Goal: Task Accomplishment & Management: Complete application form

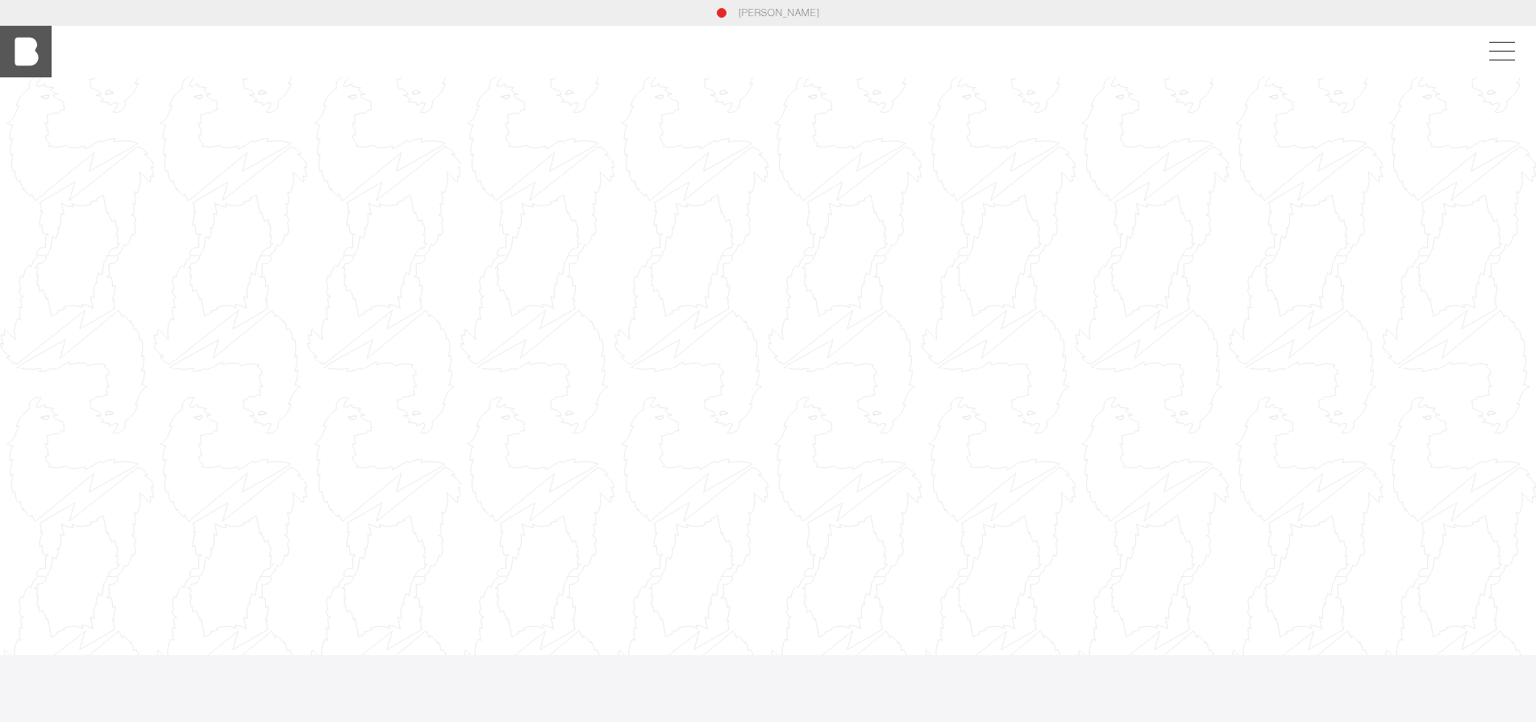
click at [41, 49] on img at bounding box center [26, 52] width 52 height 52
click at [1508, 48] on span at bounding box center [1498, 51] width 37 height 29
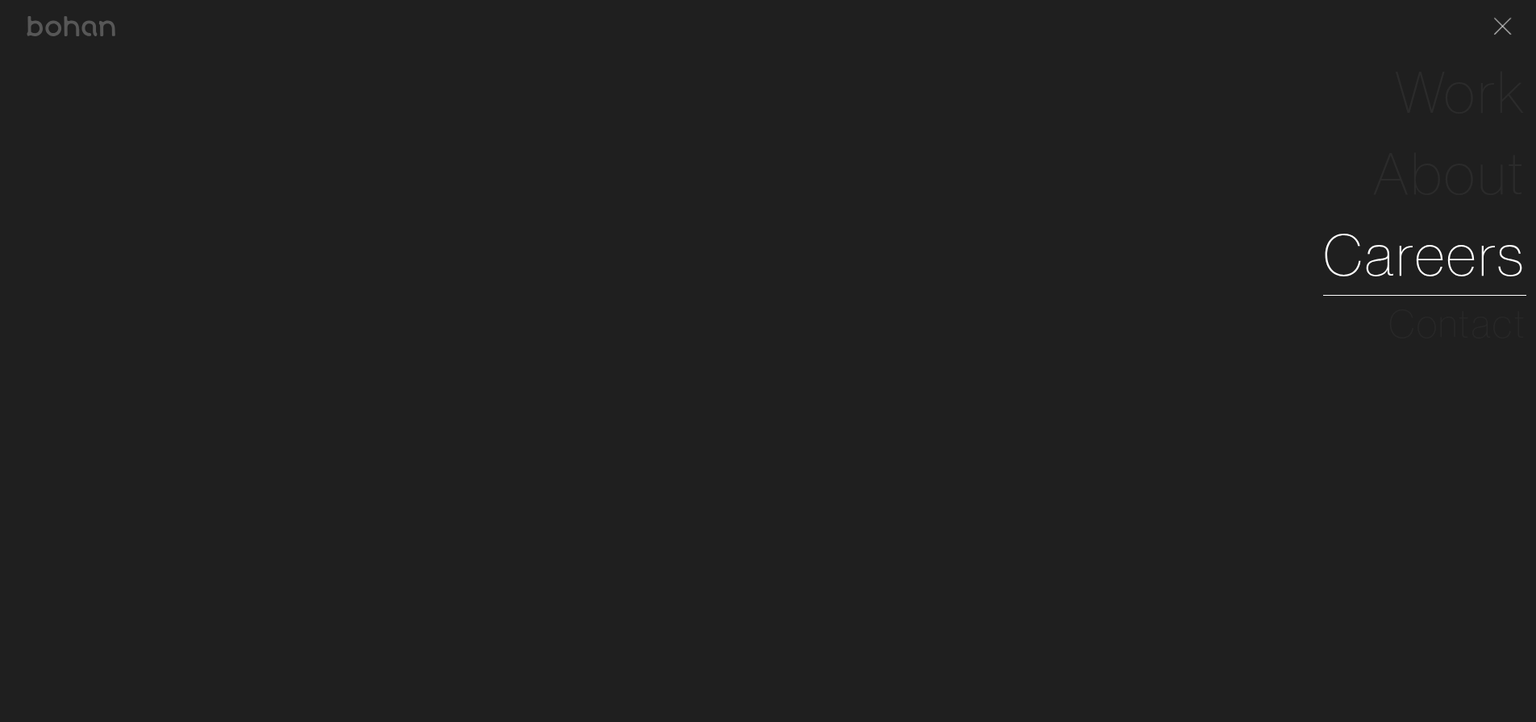
click at [1422, 269] on link "Careers" at bounding box center [1424, 254] width 203 height 81
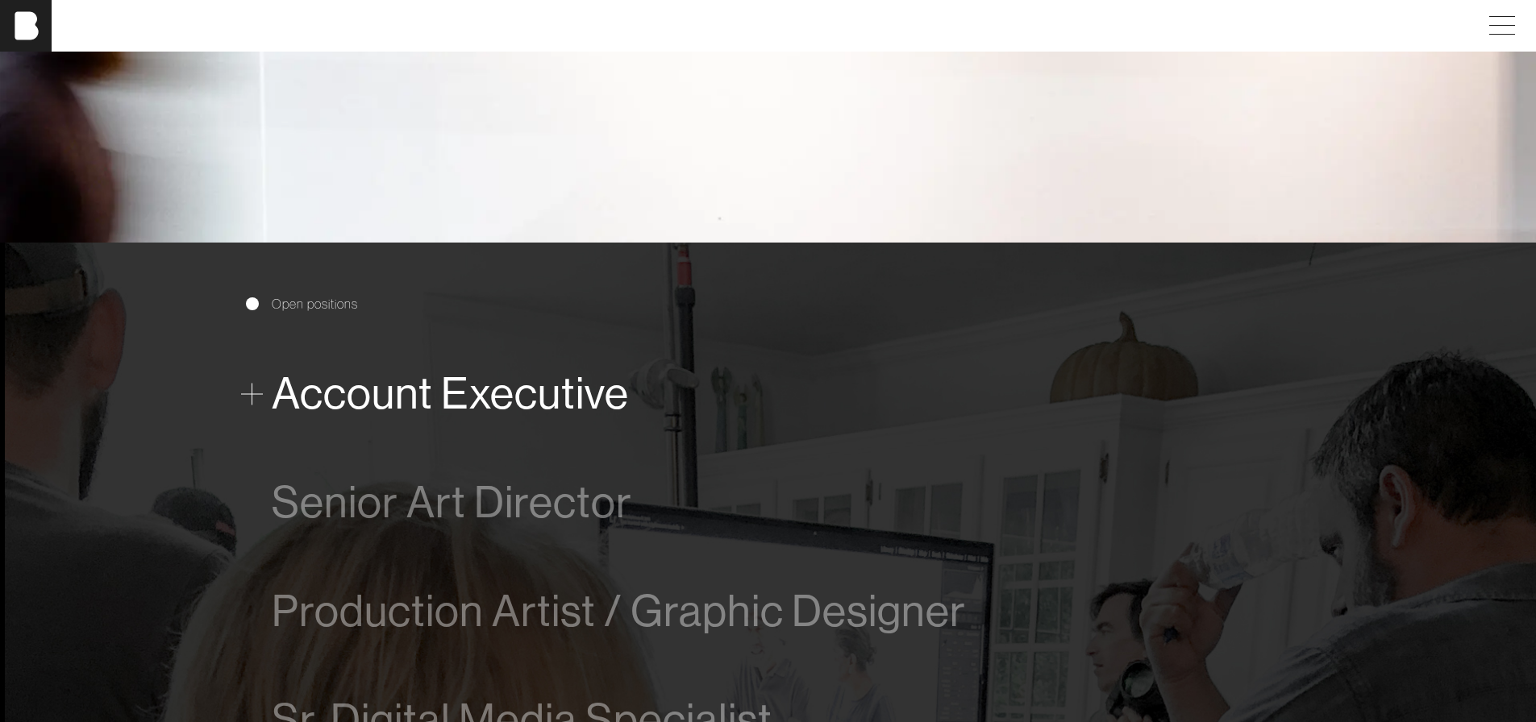
click at [439, 387] on span "Account Executive" at bounding box center [450, 393] width 357 height 49
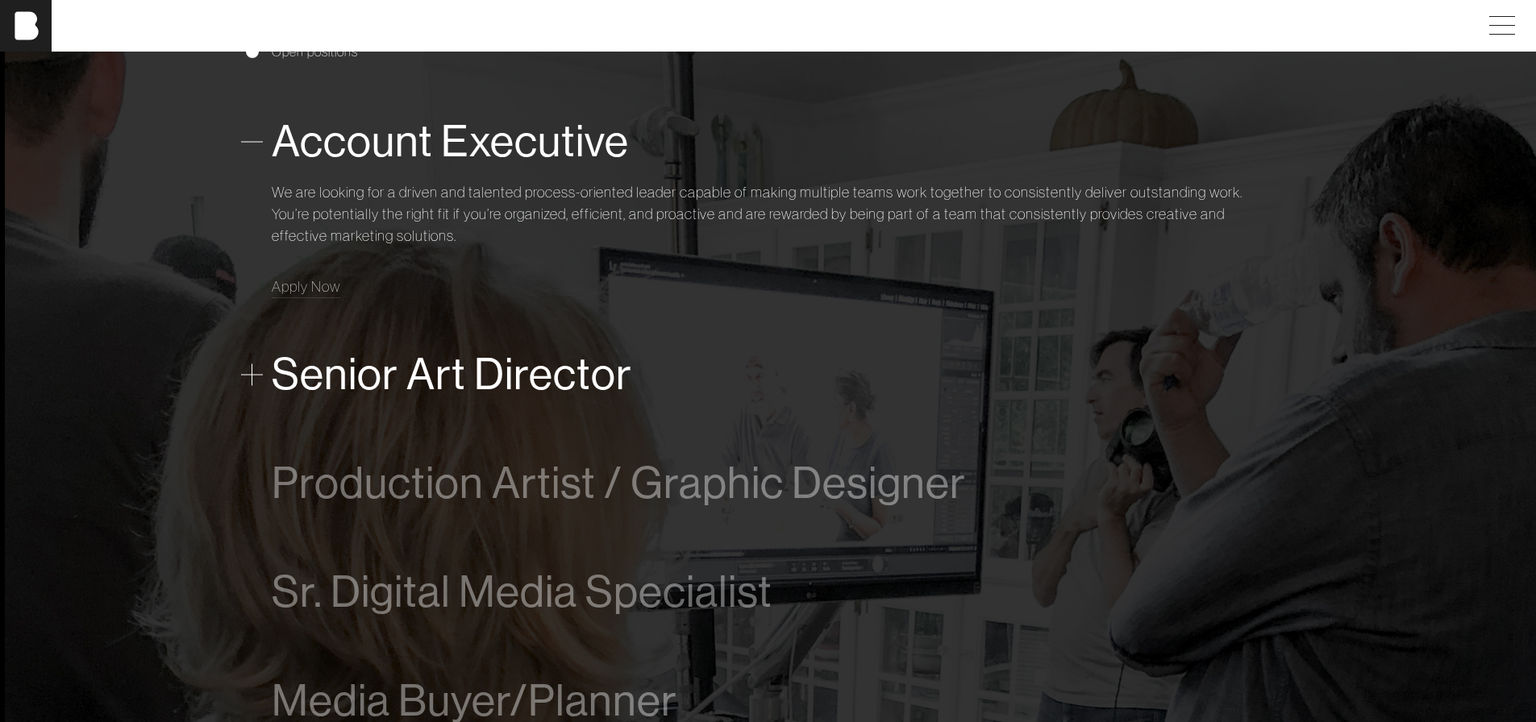
scroll to position [1072, 0]
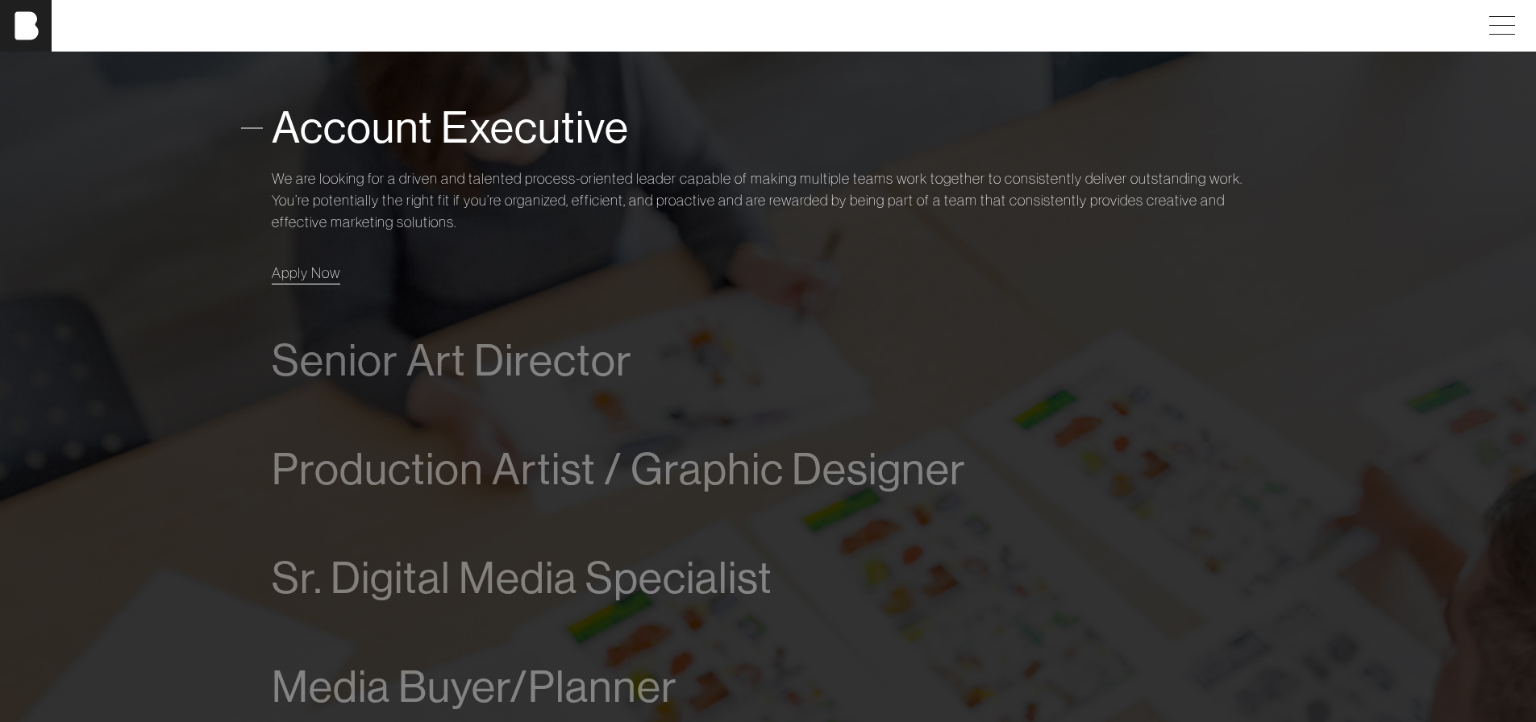
click at [306, 268] on span "Apply Now" at bounding box center [306, 273] width 69 height 19
click at [306, 277] on span "Apply Now" at bounding box center [306, 273] width 69 height 19
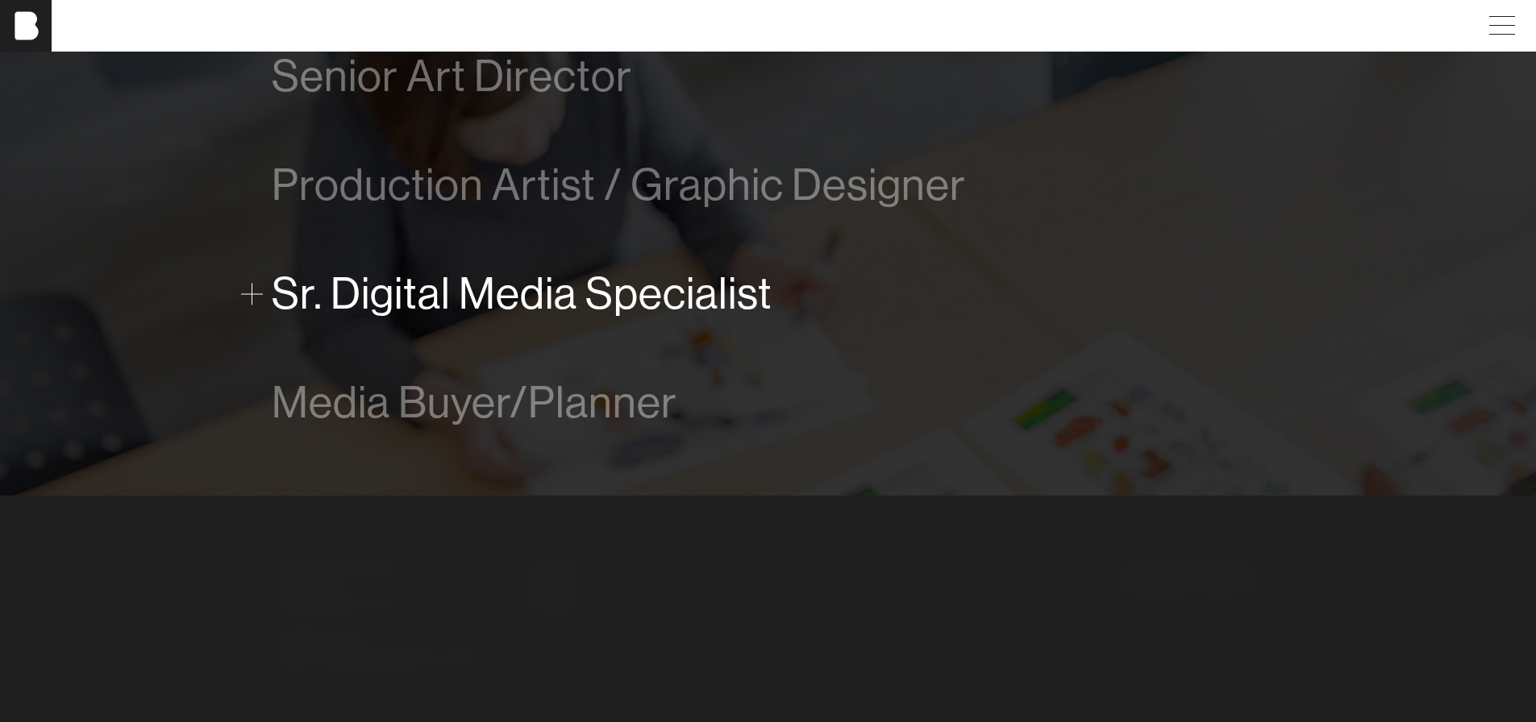
scroll to position [1392, 0]
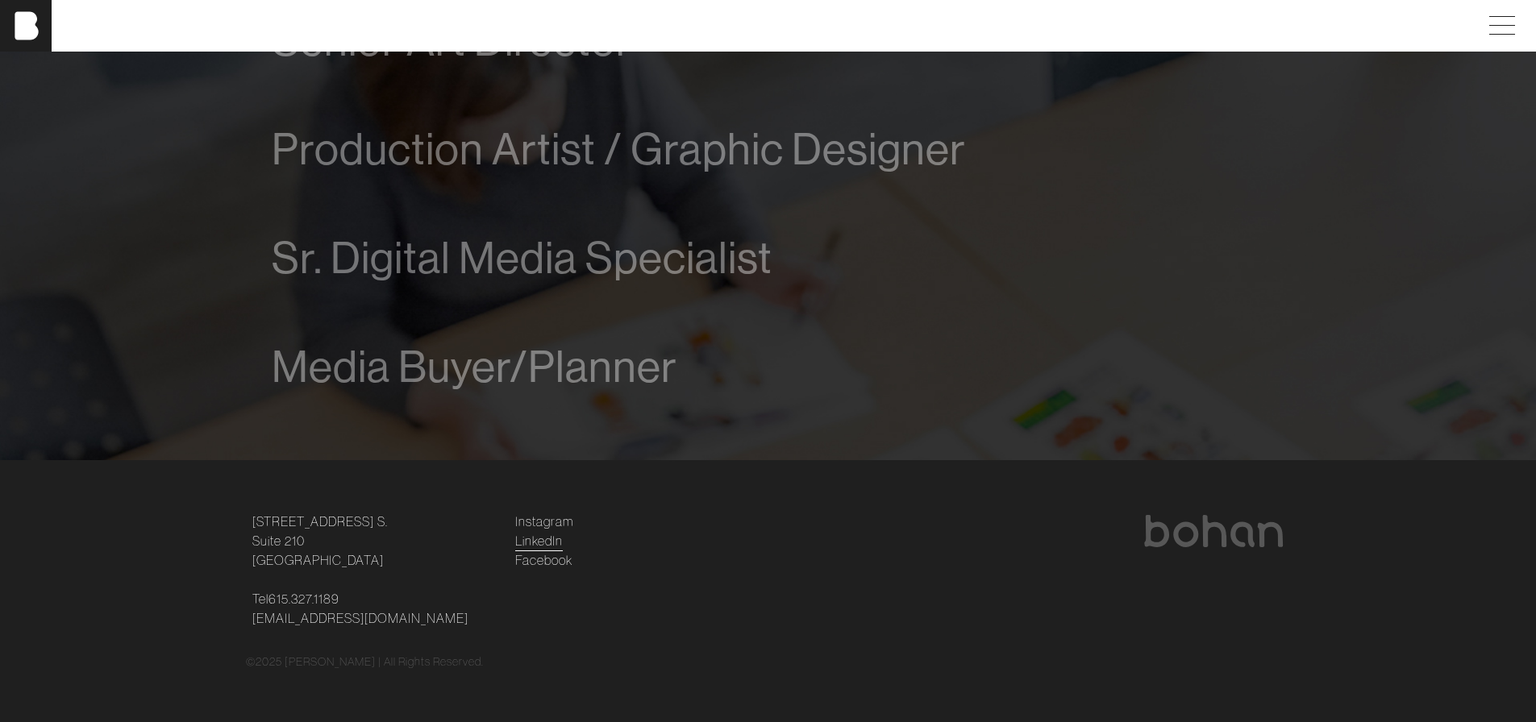
click at [539, 540] on link "LinkedIn" at bounding box center [539, 540] width 48 height 19
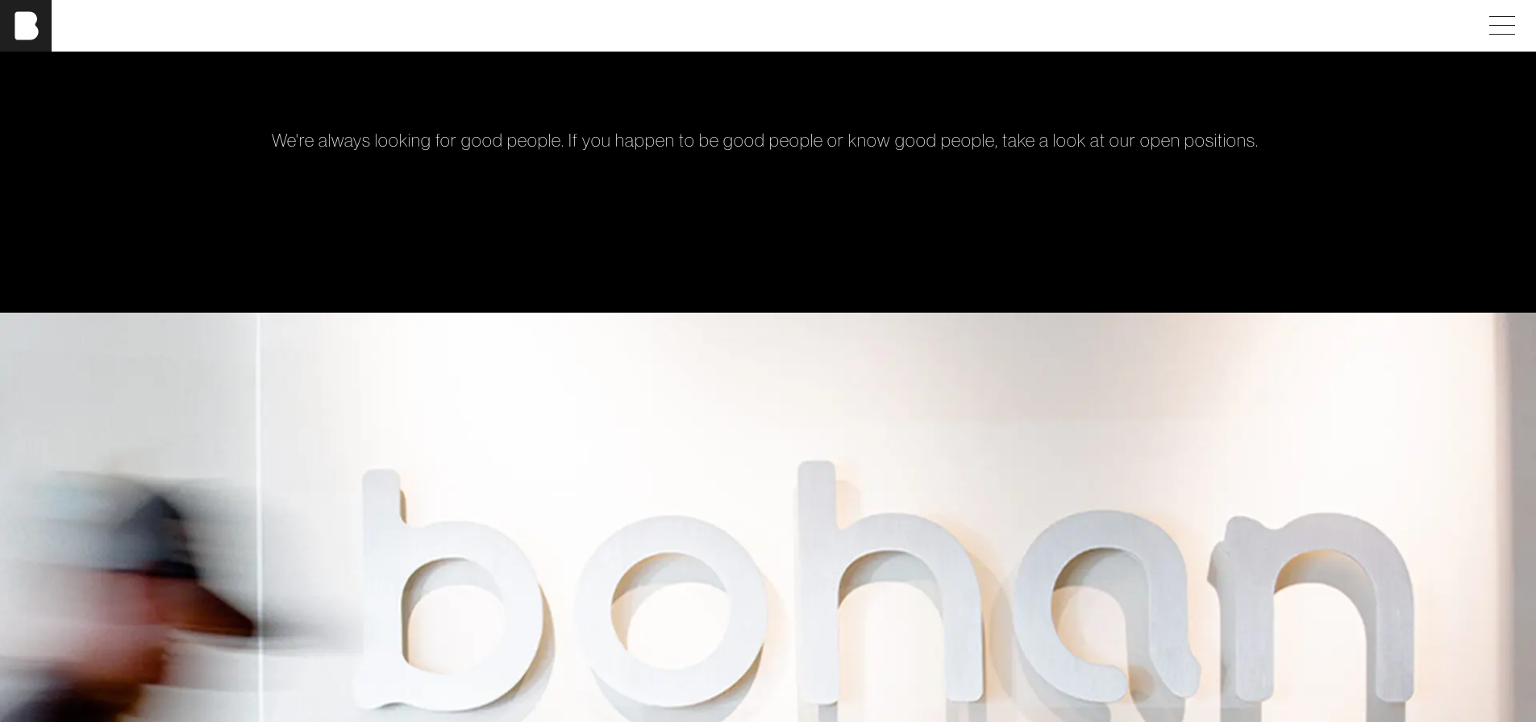
scroll to position [0, 0]
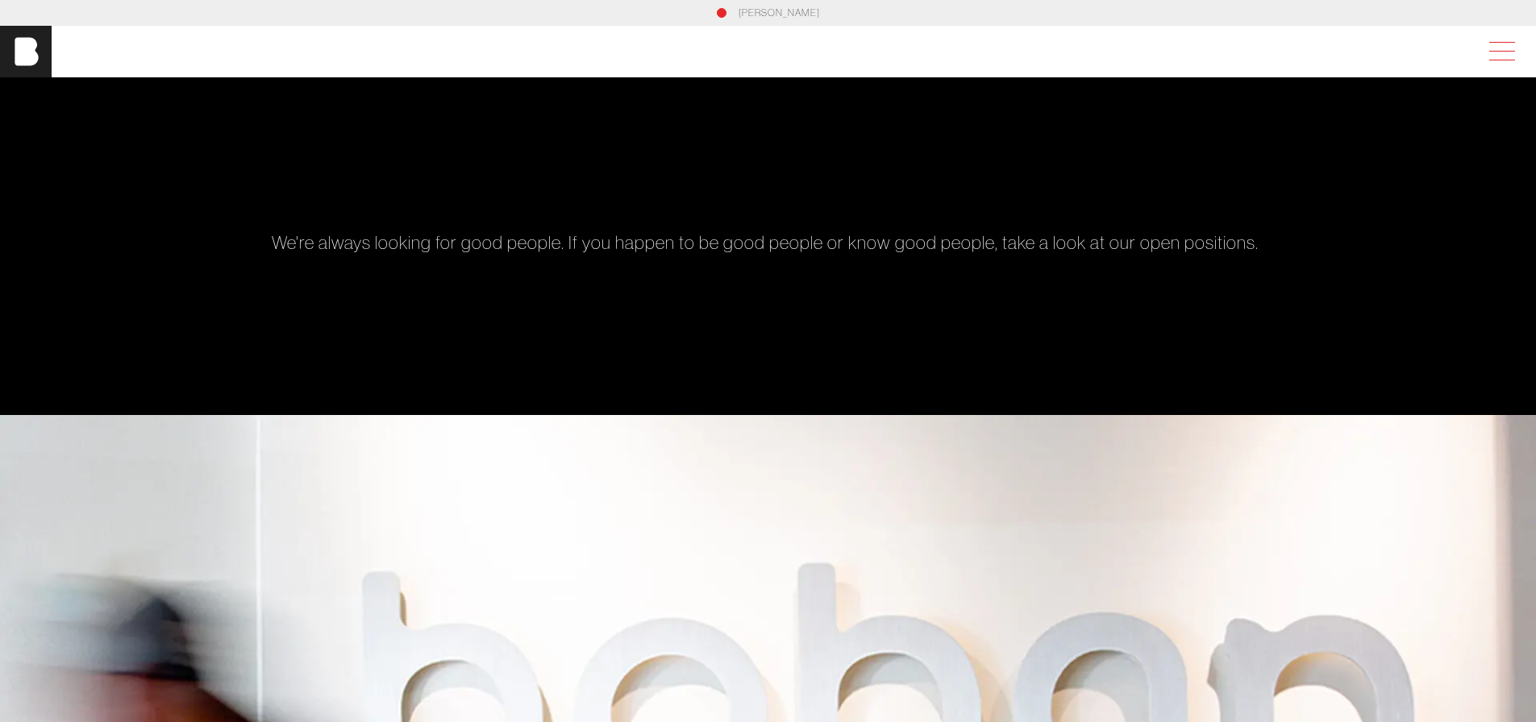
click at [1512, 45] on span at bounding box center [1498, 51] width 37 height 29
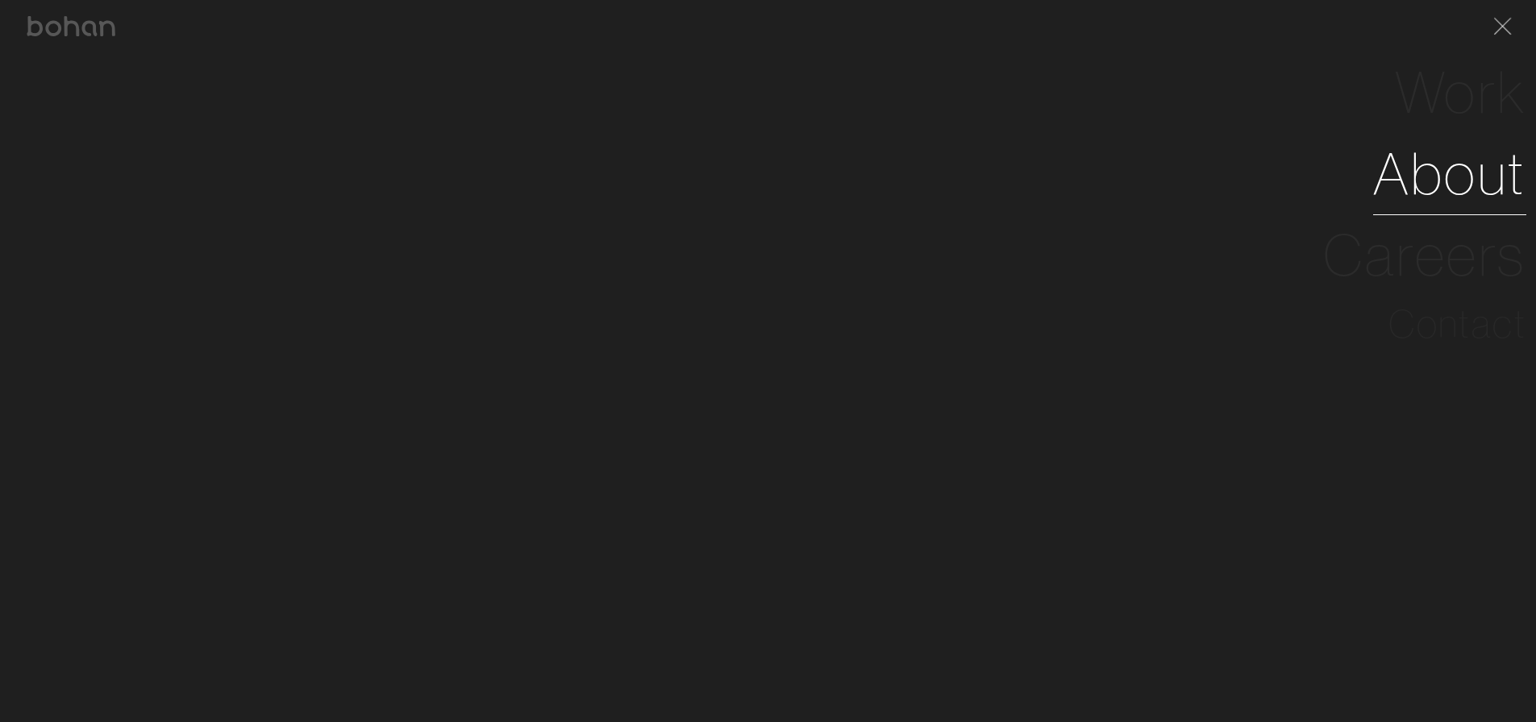
click at [1479, 178] on link "About" at bounding box center [1449, 173] width 153 height 81
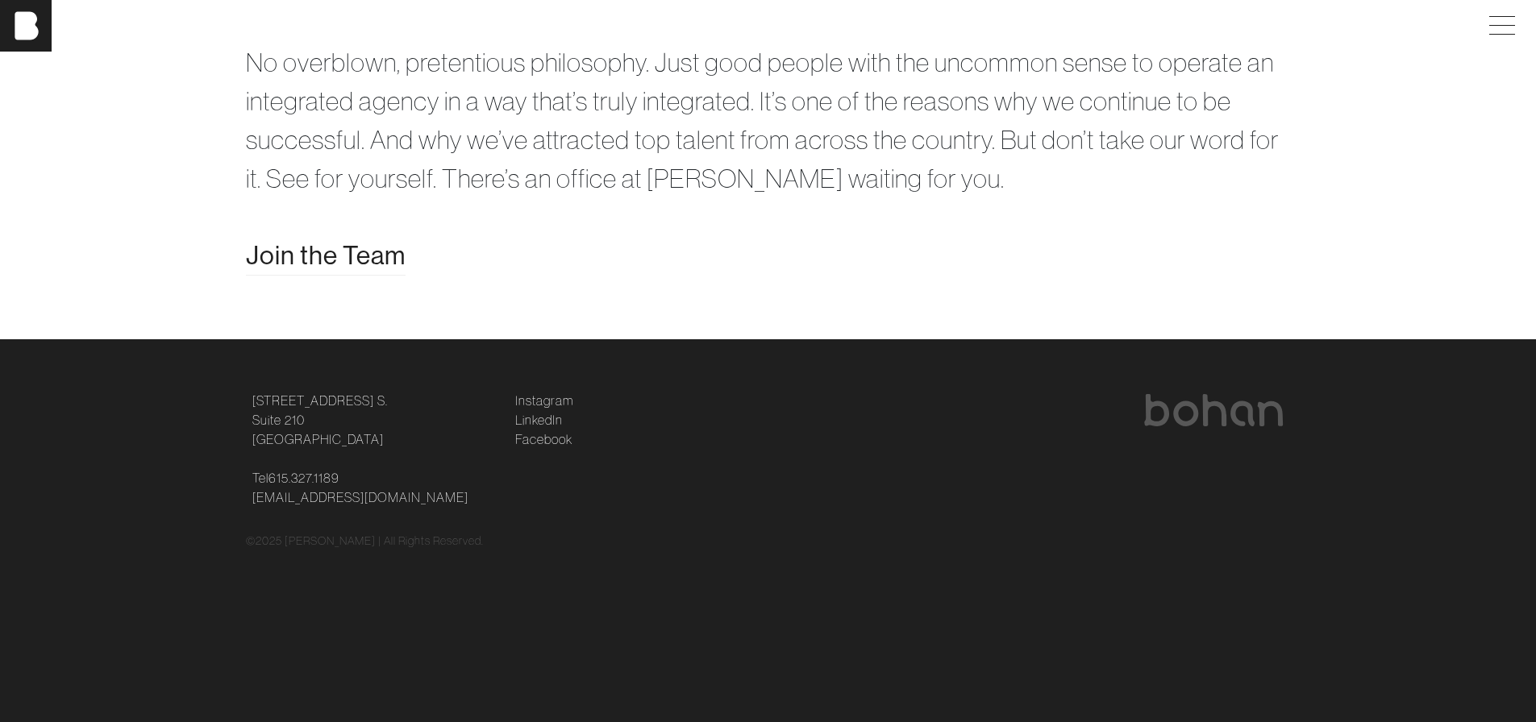
scroll to position [3436, 0]
click at [328, 275] on span "Join the Team" at bounding box center [326, 255] width 160 height 39
